Goal: Find specific page/section: Find specific page/section

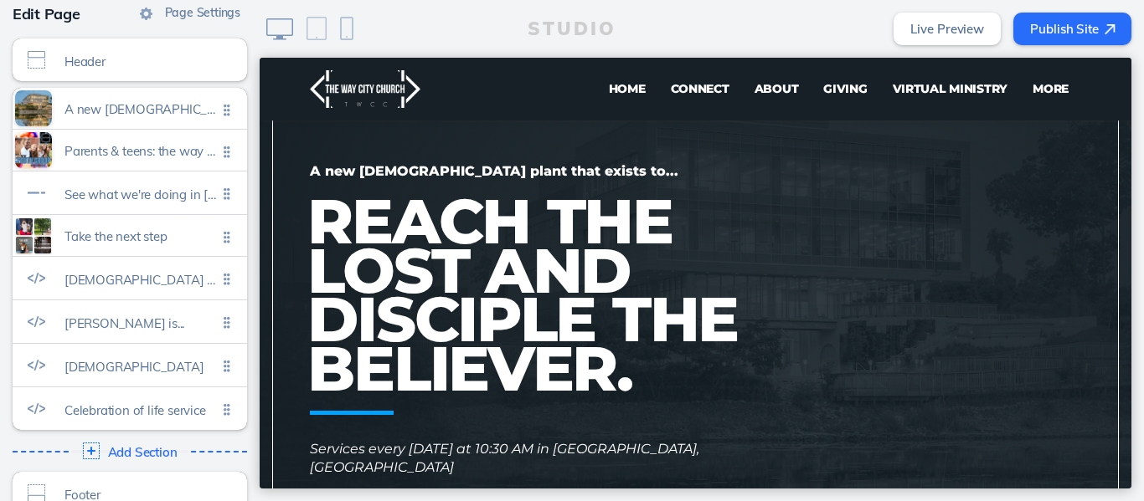
scroll to position [162, 0]
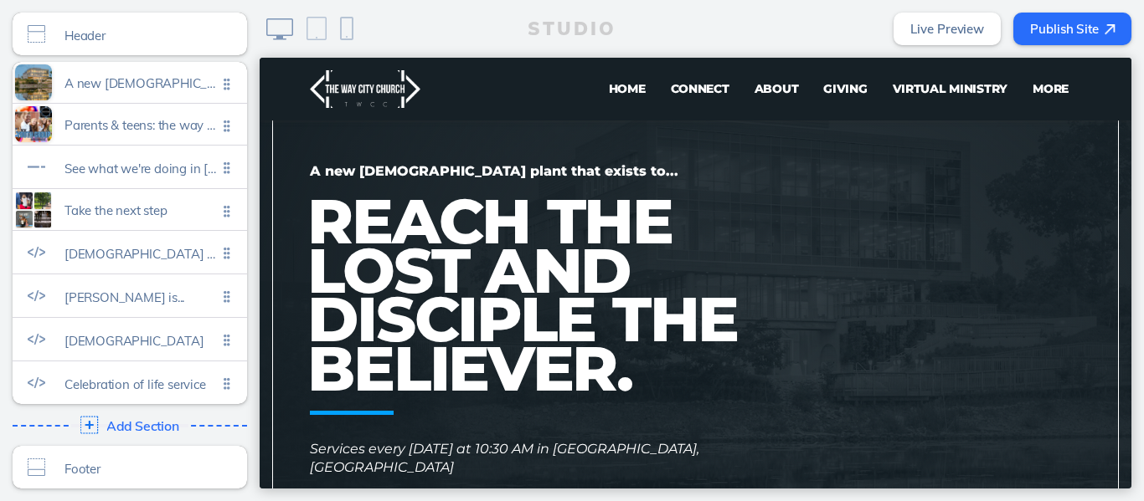
click at [81, 428] on img at bounding box center [89, 426] width 18 height 18
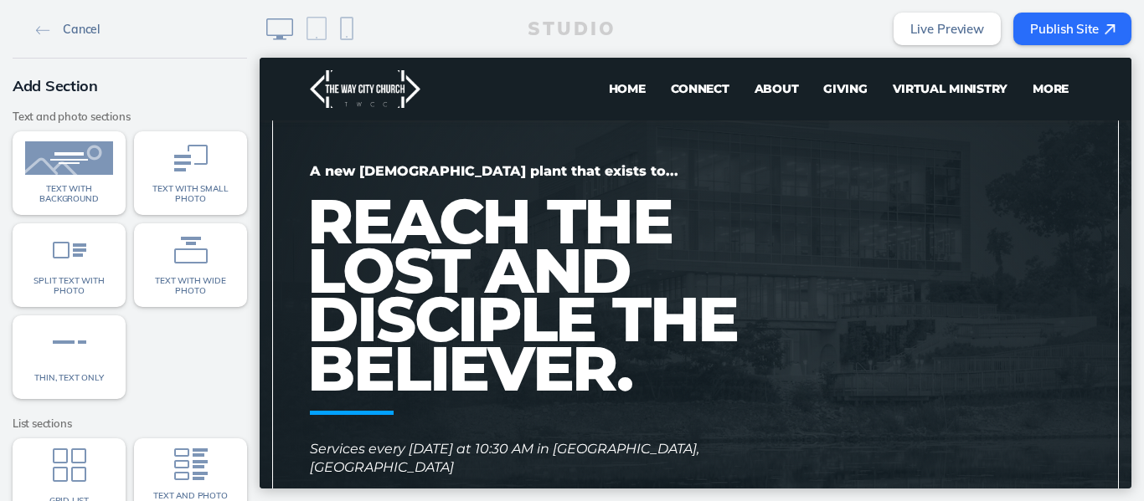
click at [36, 28] on img at bounding box center [43, 30] width 14 height 9
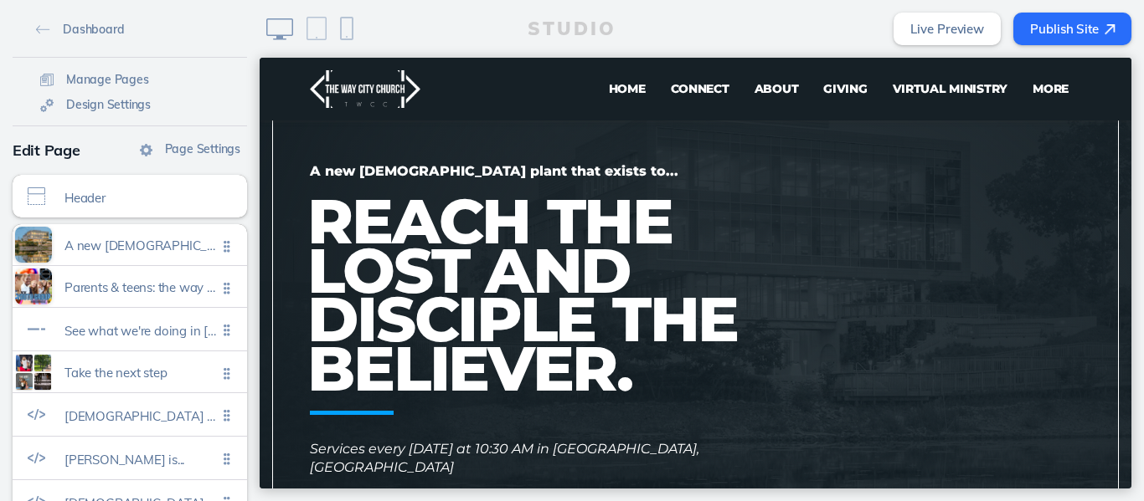
click at [486, 28] on div "STUDIO Live Preview Publish Site" at bounding box center [702, 29] width 884 height 58
click at [677, 8] on div "STUDIO Live Preview Publish Site" at bounding box center [702, 29] width 884 height 58
click at [923, 94] on span "Virtual Ministry" at bounding box center [950, 88] width 116 height 15
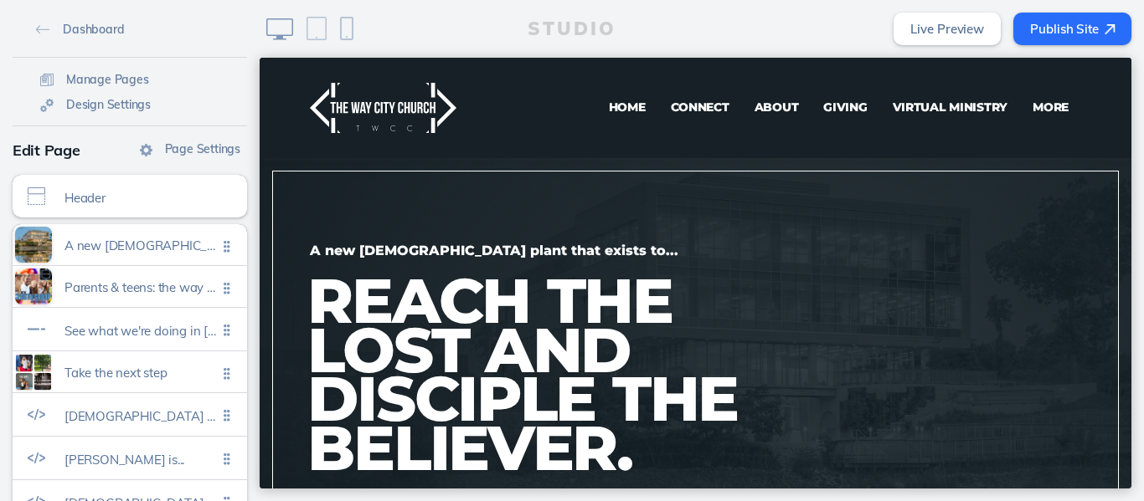
click at [823, 26] on div "STUDIO Live Preview Publish Site" at bounding box center [702, 29] width 884 height 58
click at [441, 21] on div "STUDIO Live Preview Publish Site" at bounding box center [702, 29] width 884 height 58
